Goal: Contribute content: Contribute content

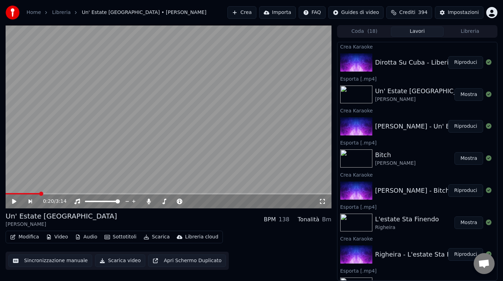
click at [469, 63] on button "Riproduci" at bounding box center [465, 62] width 35 height 13
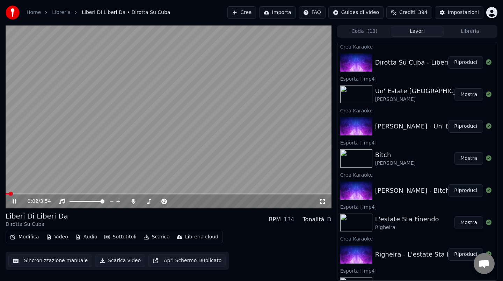
click at [60, 193] on video at bounding box center [169, 116] width 326 height 183
click at [60, 180] on video at bounding box center [169, 116] width 326 height 183
click at [61, 194] on span at bounding box center [169, 193] width 326 height 1
click at [128, 154] on video at bounding box center [169, 116] width 326 height 183
click at [145, 139] on video at bounding box center [169, 116] width 326 height 183
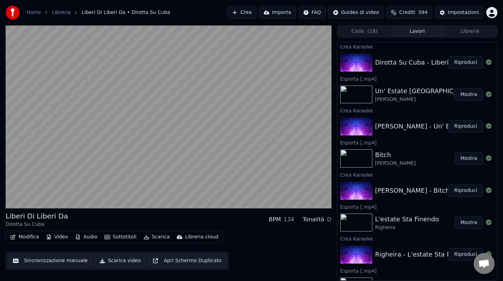
click at [145, 139] on video at bounding box center [169, 116] width 326 height 183
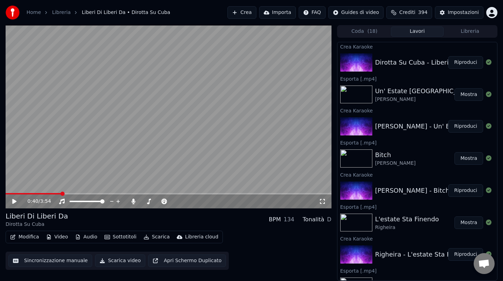
click at [145, 139] on video at bounding box center [169, 116] width 326 height 183
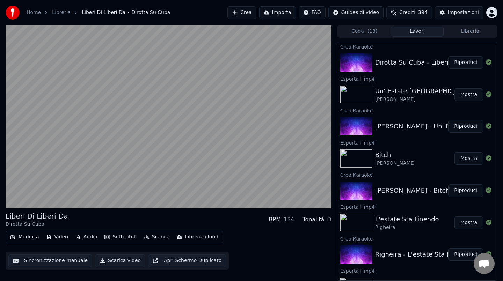
click at [145, 139] on video at bounding box center [169, 116] width 326 height 183
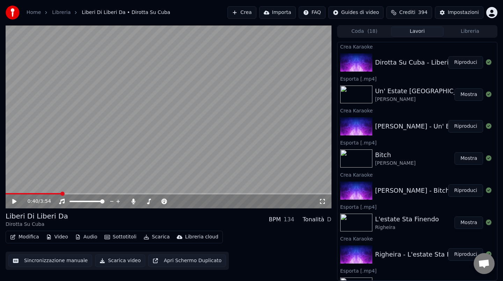
click at [145, 139] on video at bounding box center [169, 116] width 326 height 183
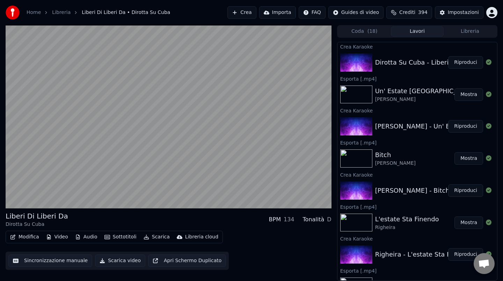
click at [145, 139] on video at bounding box center [169, 116] width 326 height 183
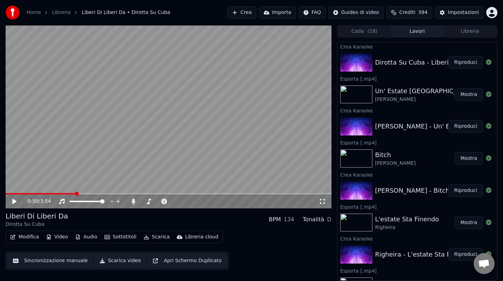
click at [145, 139] on video at bounding box center [169, 116] width 326 height 183
click at [150, 130] on video at bounding box center [169, 116] width 326 height 183
click at [149, 234] on button "Scarica" at bounding box center [157, 237] width 32 height 10
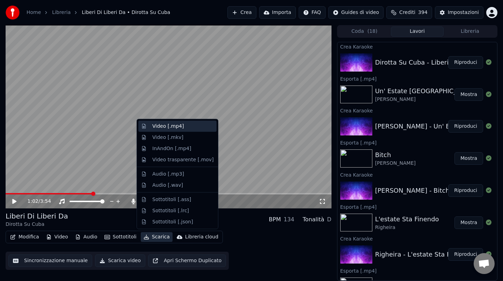
click at [159, 123] on div "Video [.mp4]" at bounding box center [167, 126] width 31 height 7
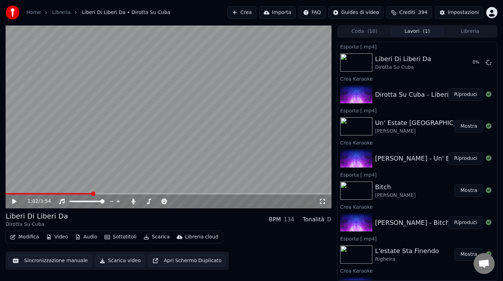
click at [248, 15] on button "Crea" at bounding box center [241, 12] width 29 height 13
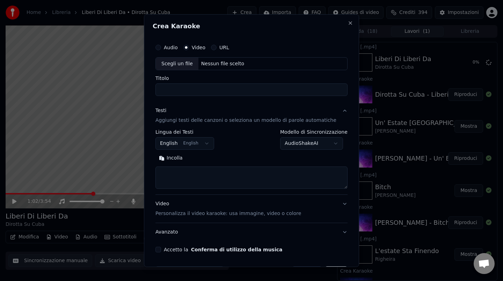
click at [238, 64] on div "Nessun file scelto" at bounding box center [222, 63] width 49 height 7
type input "**********"
click at [226, 88] on input "**********" at bounding box center [252, 90] width 192 height 13
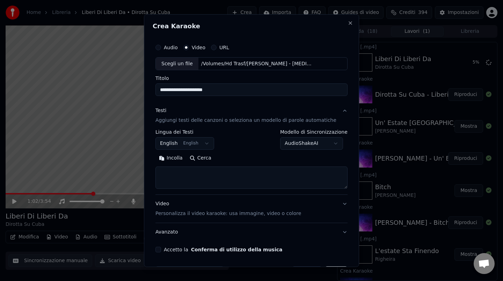
click at [181, 158] on button "Incolla" at bounding box center [171, 158] width 31 height 11
drag, startPoint x: 165, startPoint y: 180, endPoint x: 165, endPoint y: 169, distance: 11.2
click at [165, 169] on textarea at bounding box center [246, 178] width 180 height 22
type textarea "**********"
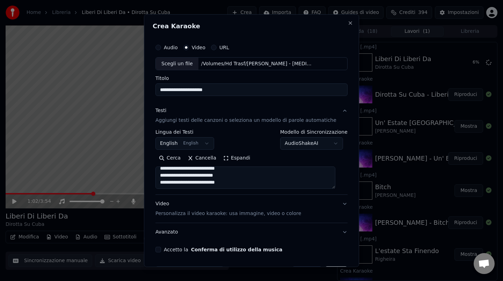
click at [161, 250] on button "Accetto la Conferma di utilizzo della musica" at bounding box center [159, 250] width 6 height 6
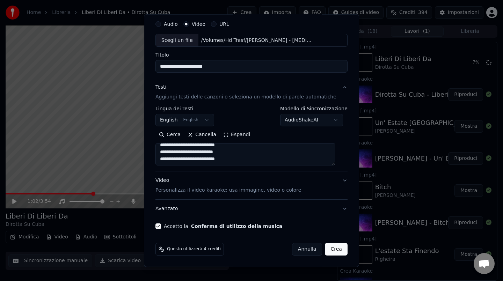
click at [327, 248] on button "Crea" at bounding box center [336, 249] width 22 height 13
